Goal: Task Accomplishment & Management: Manage account settings

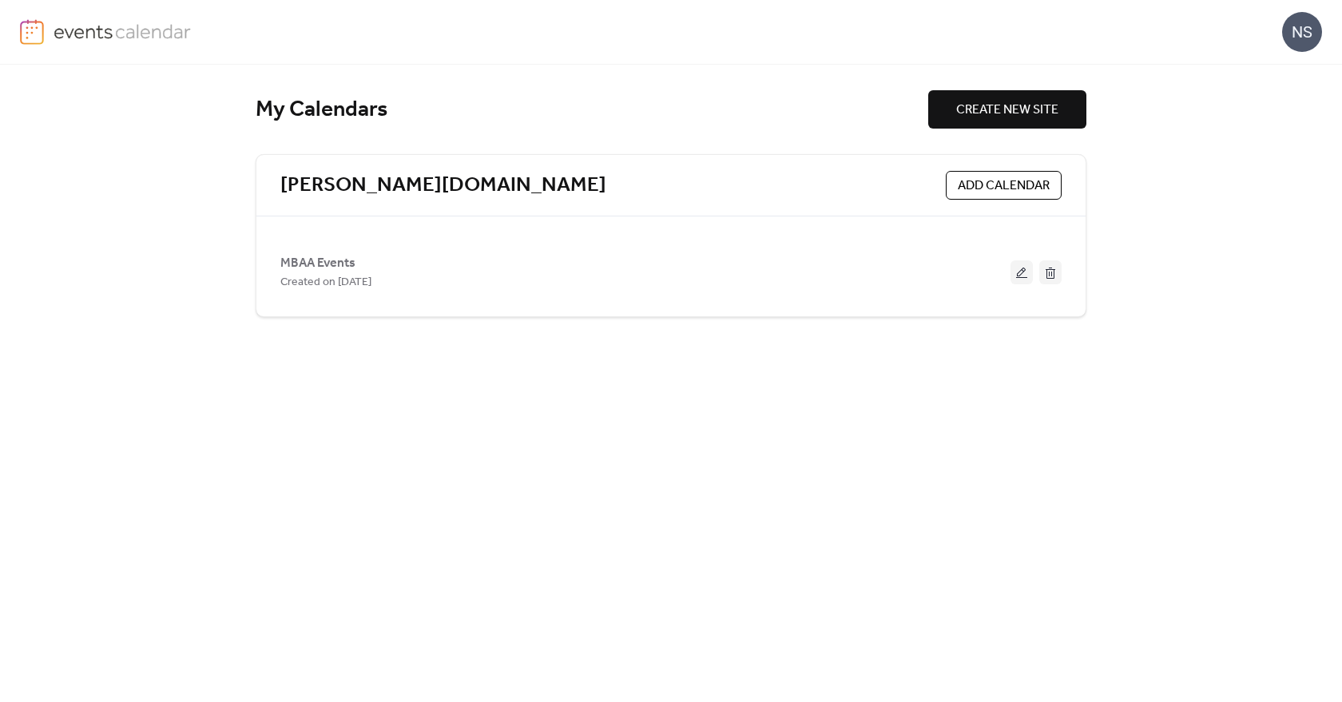
drag, startPoint x: 294, startPoint y: 260, endPoint x: 336, endPoint y: 272, distance: 43.0
click at [294, 260] on span "MBAA Events" at bounding box center [317, 263] width 75 height 19
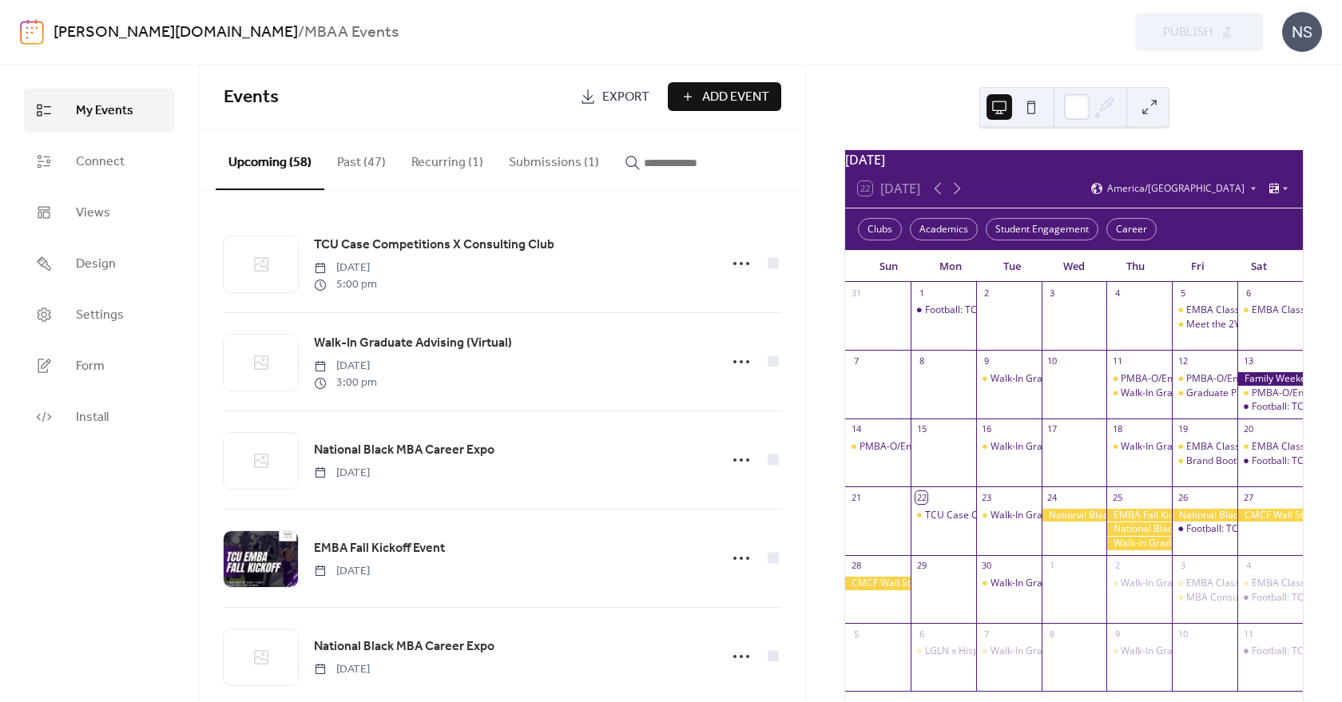
click at [538, 163] on button "Submissions (1)" at bounding box center [554, 158] width 116 height 59
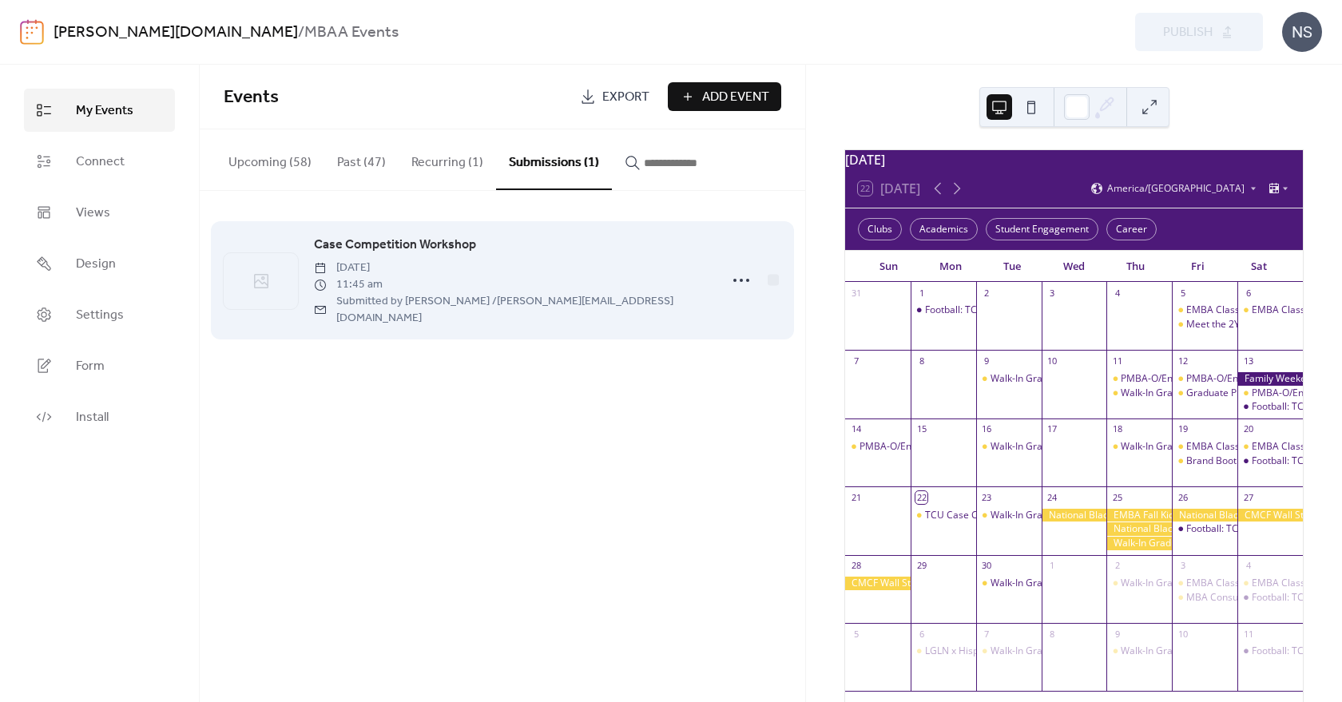
click at [382, 244] on span "Case Competition Workshop" at bounding box center [395, 245] width 162 height 19
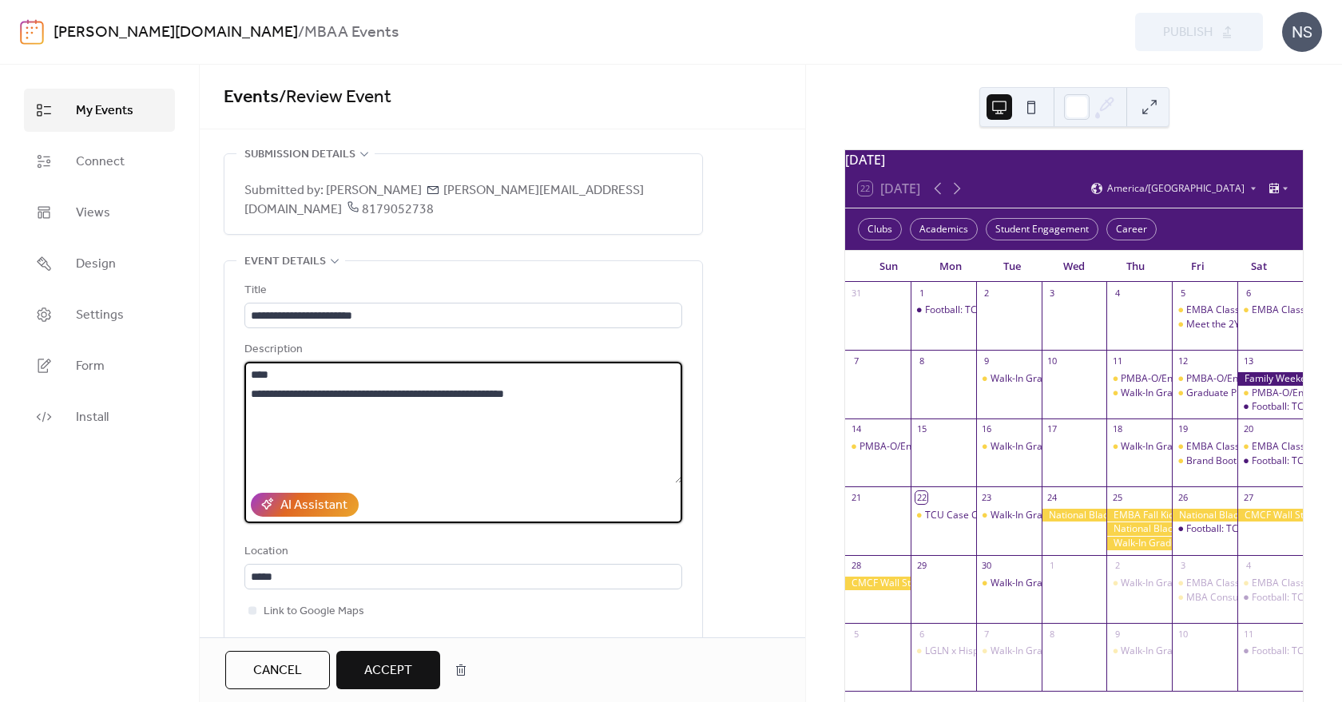
drag, startPoint x: 264, startPoint y: 353, endPoint x: 233, endPoint y: 353, distance: 30.4
click at [236, 353] on div "**********" at bounding box center [463, 480] width 478 height 438
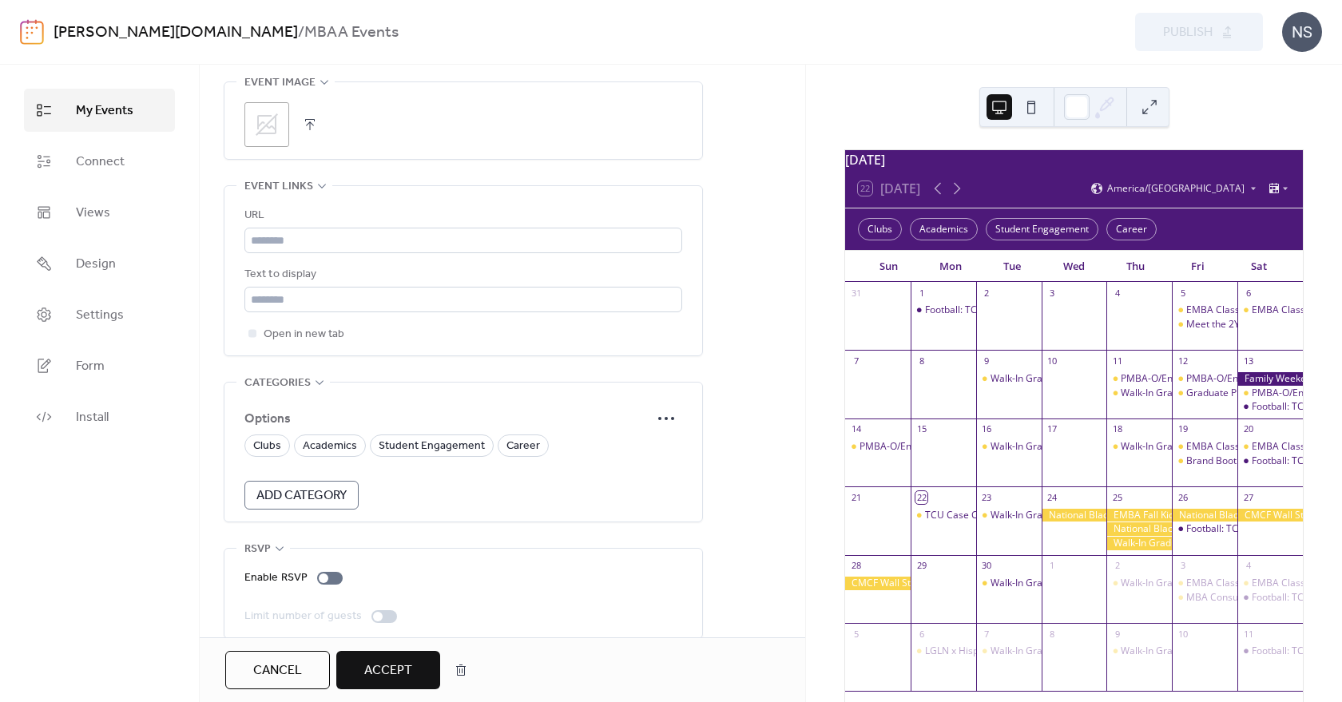
scroll to position [934, 0]
type textarea "**********"
click at [264, 434] on span "Clubs" at bounding box center [267, 443] width 28 height 19
click at [400, 662] on span "Accept" at bounding box center [388, 670] width 48 height 19
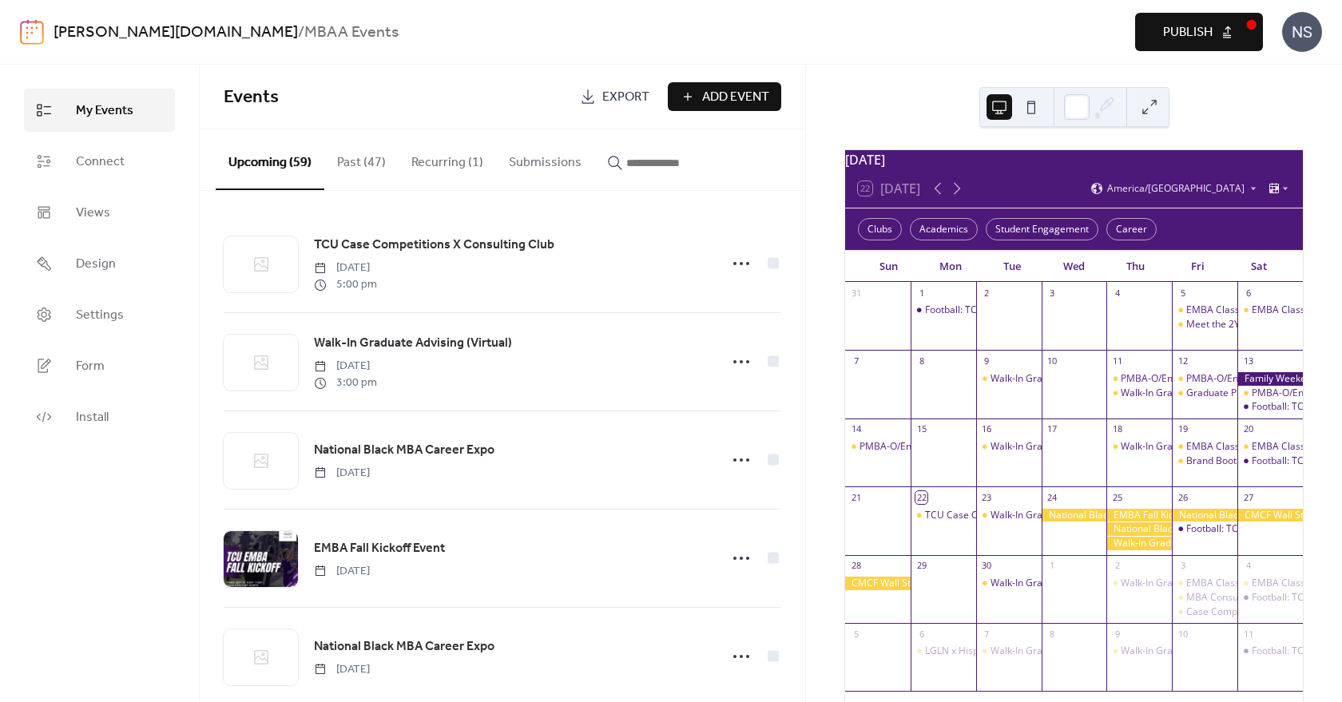
click at [1188, 34] on span "Publish" at bounding box center [1188, 32] width 50 height 19
